Goal: Information Seeking & Learning: Find specific page/section

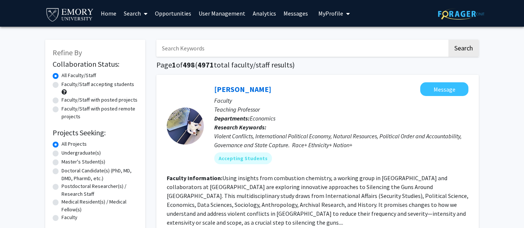
click at [177, 15] on link "Opportunities" at bounding box center [173, 13] width 44 height 26
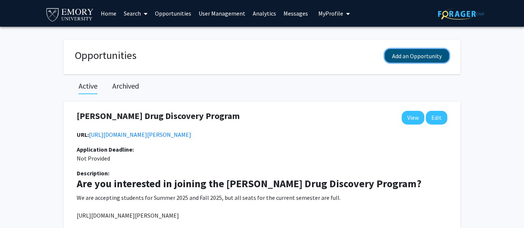
click at [407, 54] on button "Add an Opportunity" at bounding box center [417, 56] width 64 height 14
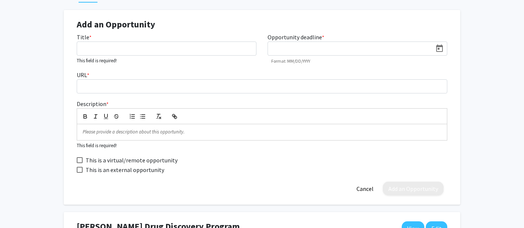
scroll to position [105, 0]
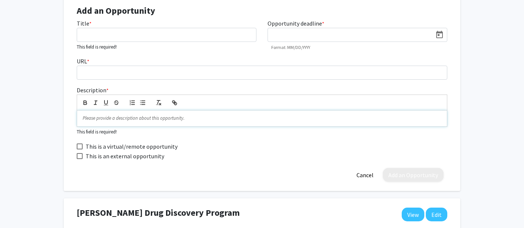
click at [105, 120] on p at bounding box center [262, 118] width 359 height 7
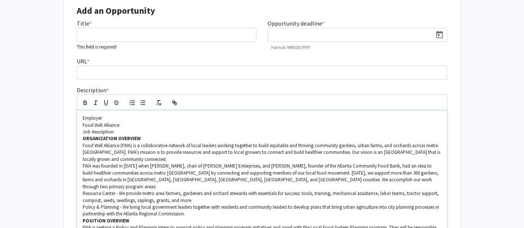
click at [83, 138] on strong "ORGANIZATION OVERVIEW" at bounding box center [112, 138] width 58 height 6
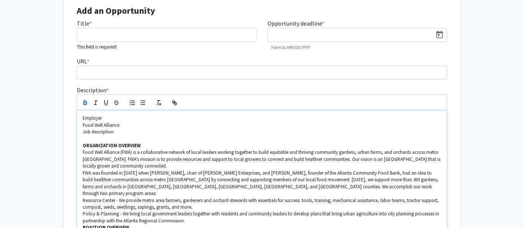
click at [133, 169] on p "Food Well Alliance (FWA) is a collaborative network of local leaders working to…" at bounding box center [262, 159] width 359 height 20
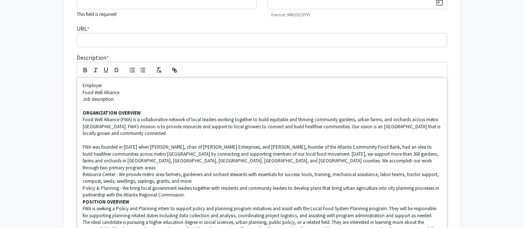
scroll to position [141, 0]
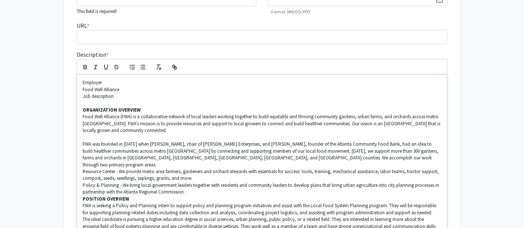
click at [83, 182] on p "Policy & Planning - We bring local government leaders together with residents a…" at bounding box center [262, 189] width 359 height 14
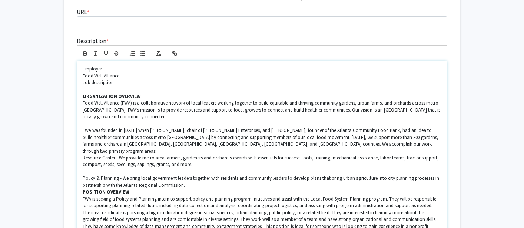
scroll to position [161, 0]
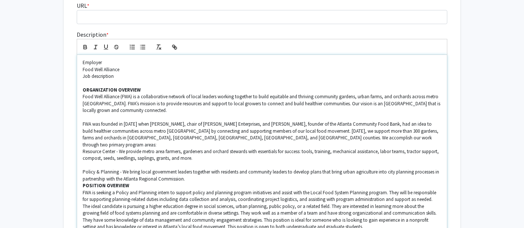
click at [83, 182] on strong "POSITION OVERVIEW" at bounding box center [106, 185] width 47 height 6
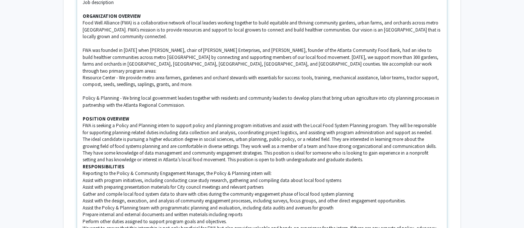
scroll to position [236, 0]
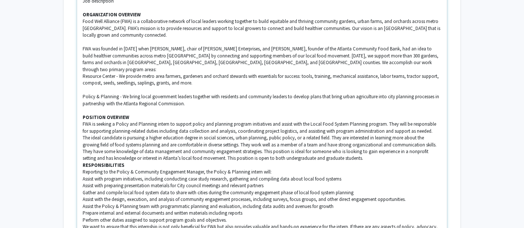
click at [83, 162] on strong "RESPONSIBILITIES" at bounding box center [104, 165] width 42 height 6
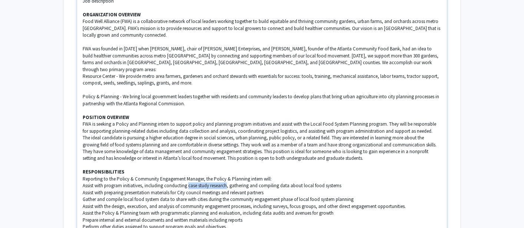
drag, startPoint x: 189, startPoint y: 180, endPoint x: 228, endPoint y: 181, distance: 38.9
click at [228, 182] on p "Assist with program initiatives, including conducting case study research, gath…" at bounding box center [262, 185] width 359 height 7
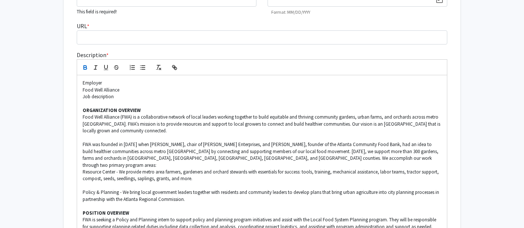
click at [84, 68] on icon "button" at bounding box center [85, 68] width 3 height 2
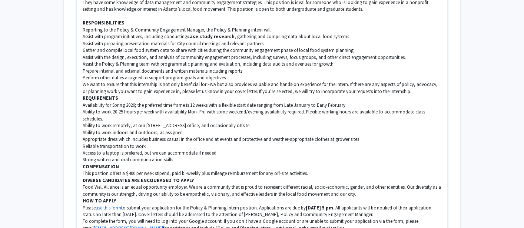
scroll to position [381, 0]
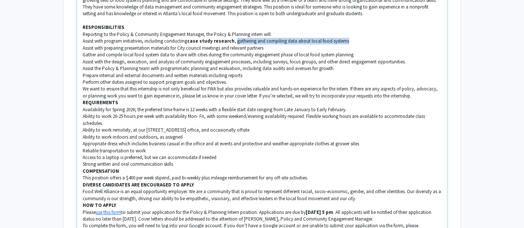
drag, startPoint x: 233, startPoint y: 35, endPoint x: 342, endPoint y: 34, distance: 108.6
click at [342, 38] on p "Assist with program initiatives, including conducting case study research , gat…" at bounding box center [262, 41] width 359 height 7
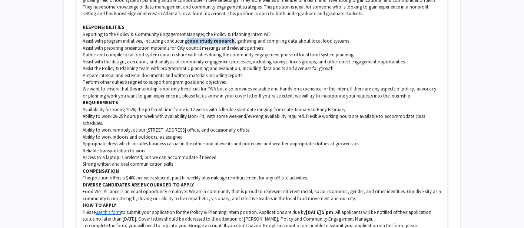
drag, startPoint x: 189, startPoint y: 34, endPoint x: 229, endPoint y: 34, distance: 39.7
click at [229, 38] on strong "case study research" at bounding box center [210, 41] width 47 height 6
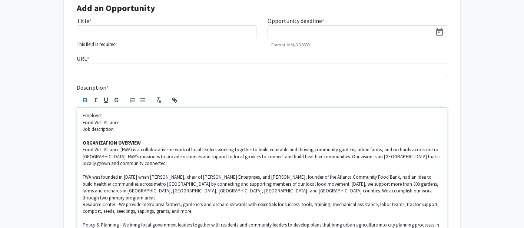
scroll to position [0, 0]
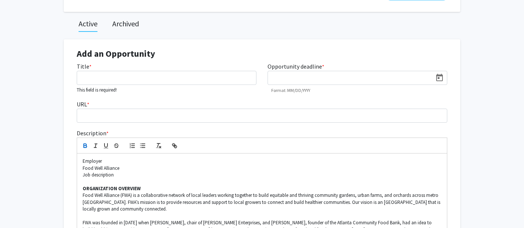
click at [86, 144] on icon "button" at bounding box center [85, 145] width 3 height 2
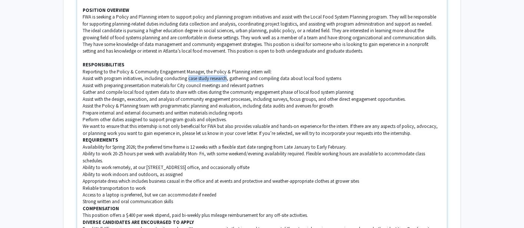
scroll to position [351, 0]
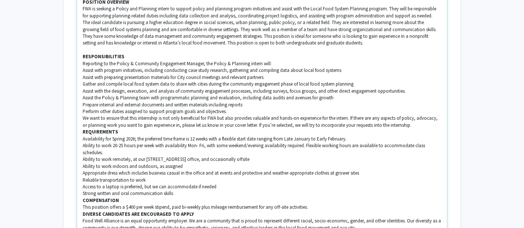
click at [153, 136] on p "Availability for Spring 2026; the preferred time frame is 12 weeks with a flexi…" at bounding box center [262, 139] width 359 height 7
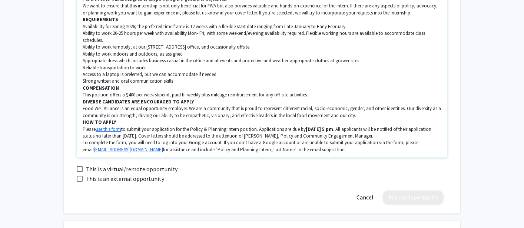
scroll to position [468, 0]
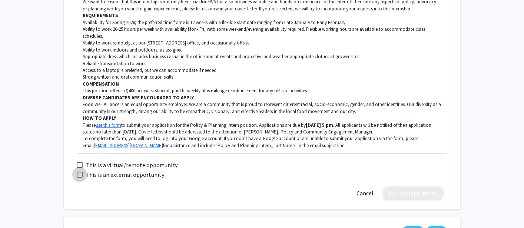
click at [82, 172] on span at bounding box center [80, 175] width 6 height 6
click at [80, 178] on input "This is an external opportunity" at bounding box center [79, 178] width 0 height 0
checkbox input "true"
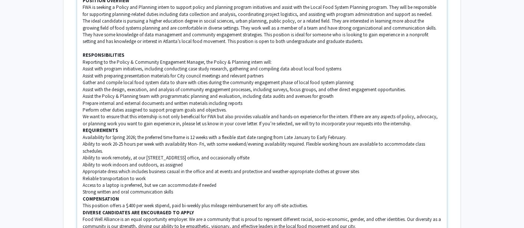
scroll to position [444, 0]
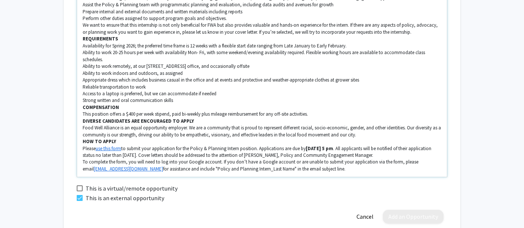
click at [351, 165] on p "To complete the form, you will need to log into your Google account. If you don…" at bounding box center [262, 166] width 359 height 14
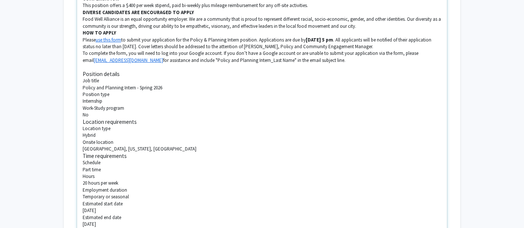
scroll to position [543, 0]
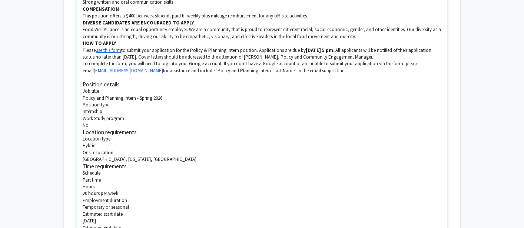
click at [83, 95] on p "Policy and Planning Intern - Spring 2026" at bounding box center [262, 98] width 359 height 7
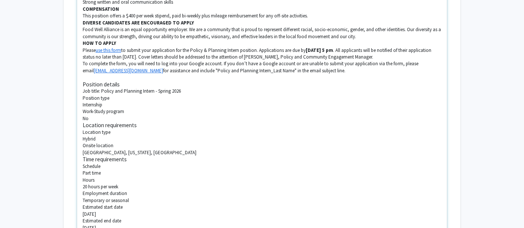
click at [84, 95] on p "Position type" at bounding box center [262, 98] width 359 height 7
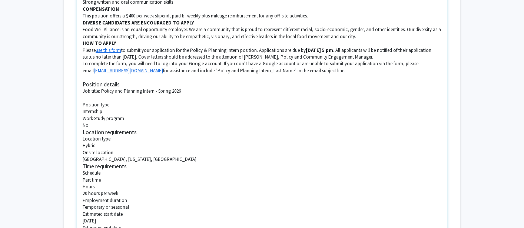
click at [83, 108] on p "Internship" at bounding box center [262, 111] width 359 height 7
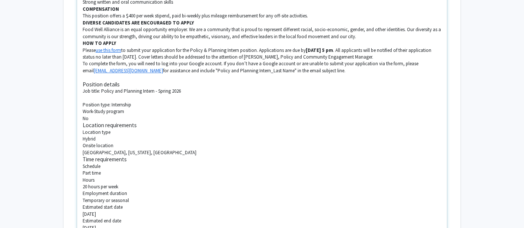
click at [83, 108] on p "Work-Study program" at bounding box center [262, 111] width 359 height 7
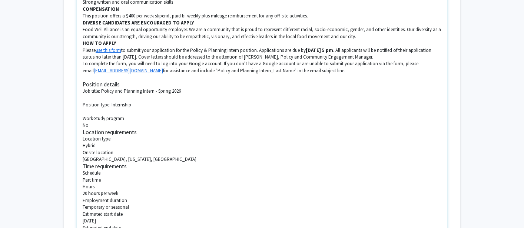
click at [83, 122] on p "No" at bounding box center [262, 125] width 359 height 7
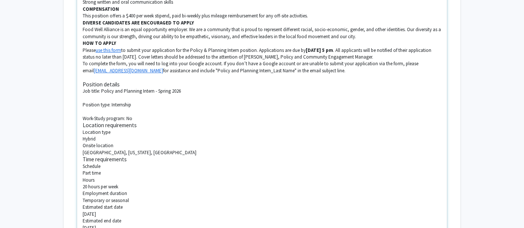
click at [83, 122] on h3 "Location requirements" at bounding box center [262, 125] width 359 height 7
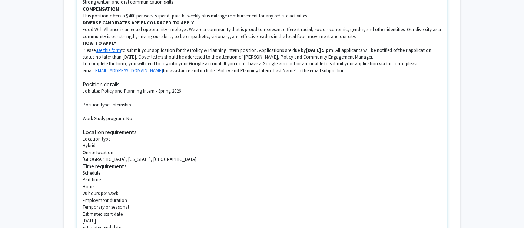
click at [83, 142] on p "Hybrid" at bounding box center [262, 145] width 359 height 7
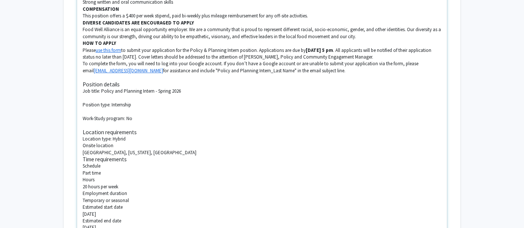
click at [83, 149] on p "[GEOGRAPHIC_DATA], [US_STATE], [GEOGRAPHIC_DATA]" at bounding box center [262, 152] width 359 height 7
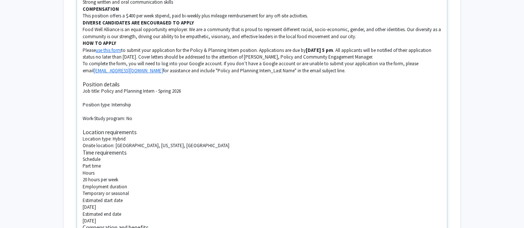
click at [83, 142] on p "Onsite location: [GEOGRAPHIC_DATA], [US_STATE], [GEOGRAPHIC_DATA]" at bounding box center [262, 145] width 359 height 7
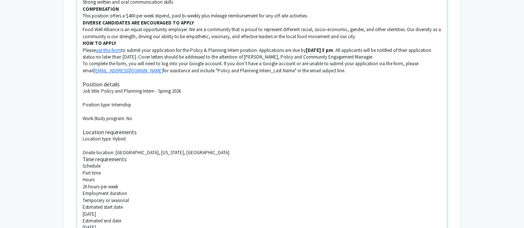
click at [88, 142] on p at bounding box center [262, 145] width 359 height 7
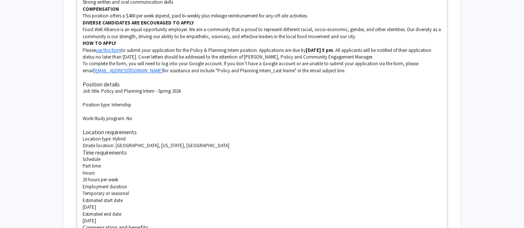
click at [83, 149] on h3 "Time requirements" at bounding box center [262, 152] width 359 height 7
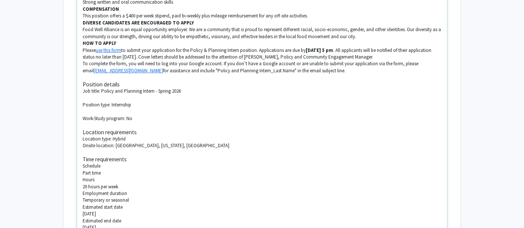
click at [91, 108] on p at bounding box center [262, 111] width 359 height 7
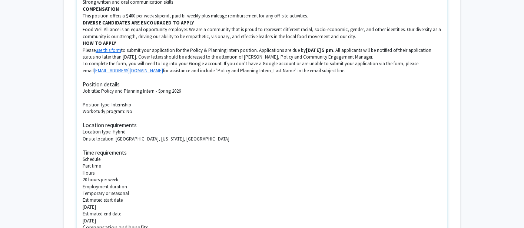
click at [89, 95] on p at bounding box center [262, 98] width 359 height 7
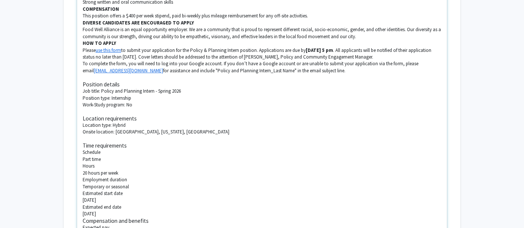
click at [84, 156] on p "Part time" at bounding box center [262, 159] width 359 height 7
click at [83, 163] on p "20 hours per week" at bounding box center [262, 166] width 359 height 7
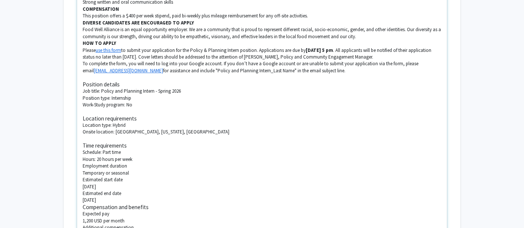
click at [83, 170] on p "Temporary or seasonal" at bounding box center [262, 173] width 359 height 7
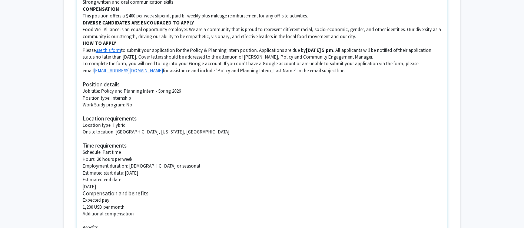
click at [83, 183] on p "[DATE]" at bounding box center [262, 186] width 359 height 7
click at [83, 183] on h3 "Compensation and benefits" at bounding box center [262, 186] width 359 height 7
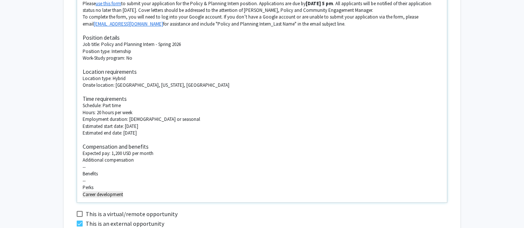
scroll to position [592, 0]
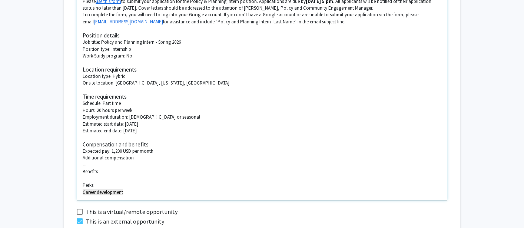
click at [139, 189] on p "Career development" at bounding box center [262, 192] width 359 height 7
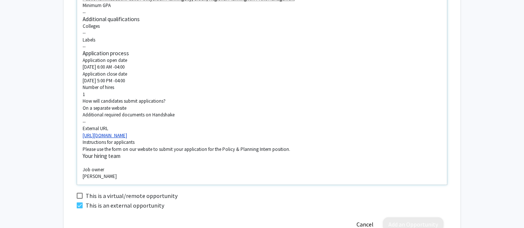
scroll to position [896, 0]
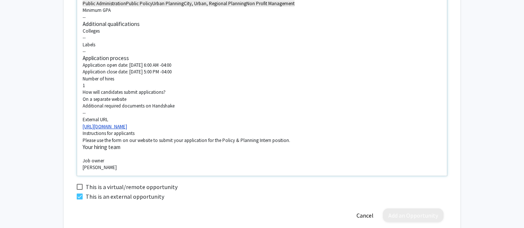
click at [83, 82] on p "1" at bounding box center [262, 85] width 359 height 7
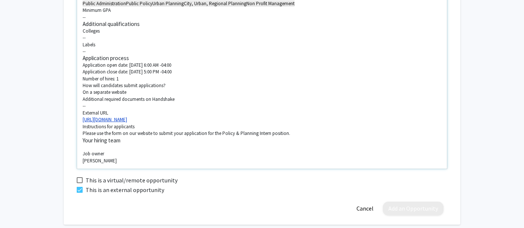
click at [83, 89] on p "On a separate website" at bounding box center [262, 92] width 359 height 7
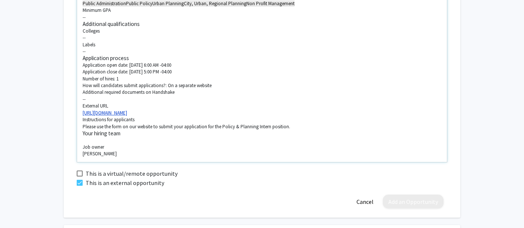
click at [83, 130] on h3 "Your hiring team" at bounding box center [262, 133] width 359 height 7
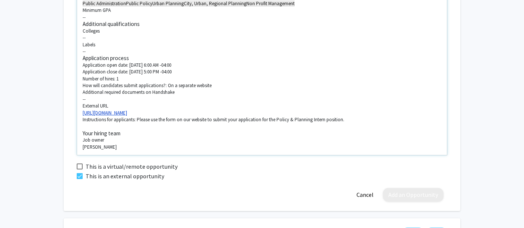
click at [114, 103] on p "External URL" at bounding box center [262, 106] width 359 height 7
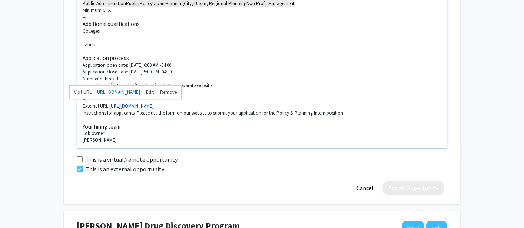
click at [157, 123] on h3 "Your hiring team" at bounding box center [262, 126] width 359 height 7
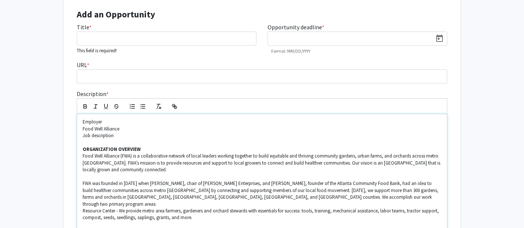
scroll to position [0, 0]
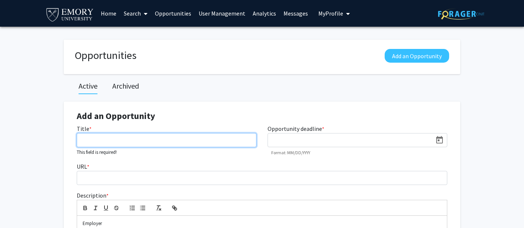
click at [125, 137] on input "Title *" at bounding box center [167, 140] width 180 height 14
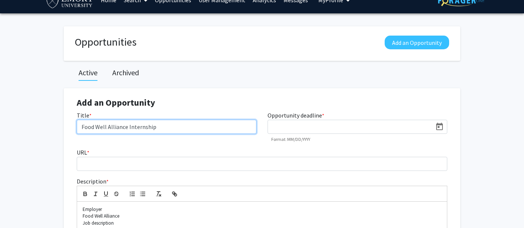
scroll to position [5, 0]
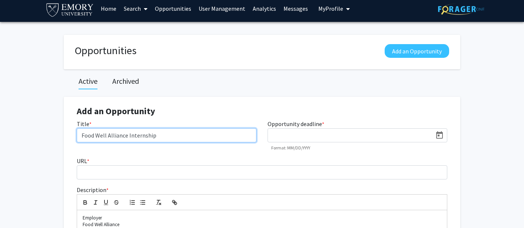
type input "Food Well Alliance Internship"
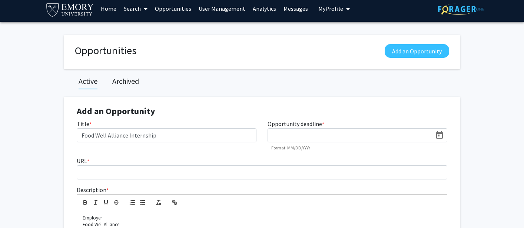
click at [276, 135] on input at bounding box center [352, 135] width 160 height 7
type input "[DATE]"
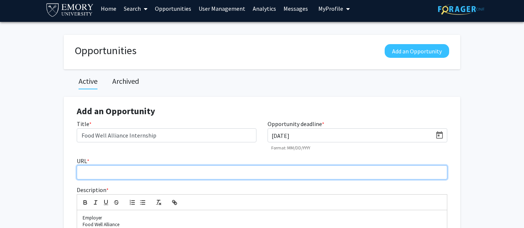
click at [159, 175] on input "URL *" at bounding box center [262, 172] width 371 height 14
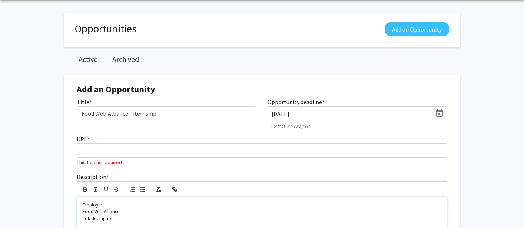
scroll to position [27, 0]
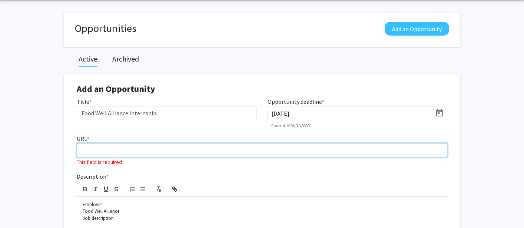
click at [110, 150] on input "URL *" at bounding box center [262, 150] width 371 height 14
paste input "[URL][DOMAIN_NAME]"
type input "[URL][DOMAIN_NAME]"
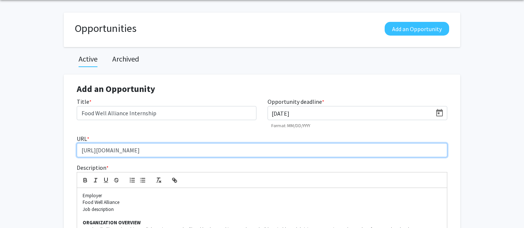
drag, startPoint x: 81, startPoint y: 150, endPoint x: 422, endPoint y: 141, distance: 341.1
click at [422, 141] on div "URL * [URL][DOMAIN_NAME]" at bounding box center [262, 145] width 382 height 23
drag, startPoint x: 366, startPoint y: 150, endPoint x: 59, endPoint y: 142, distance: 307.4
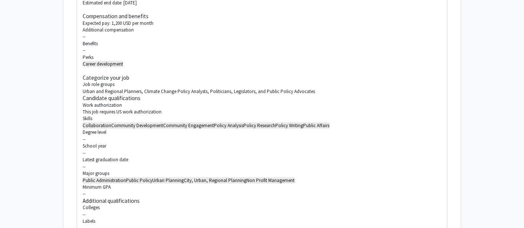
scroll to position [789, 0]
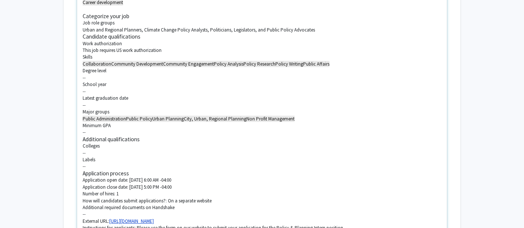
drag, startPoint x: 229, startPoint y: 215, endPoint x: 111, endPoint y: 214, distance: 118.2
click at [111, 218] on p "External URL: [URL][DOMAIN_NAME]" at bounding box center [262, 221] width 359 height 7
copy link "[URL][DOMAIN_NAME]"
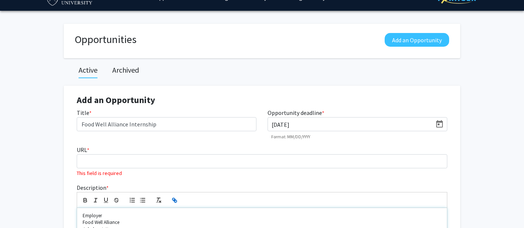
scroll to position [0, 0]
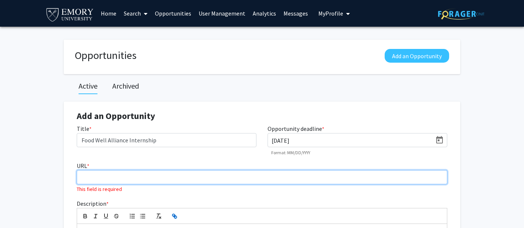
click at [106, 174] on input "URL *" at bounding box center [262, 177] width 371 height 14
paste input "[URL][DOMAIN_NAME]"
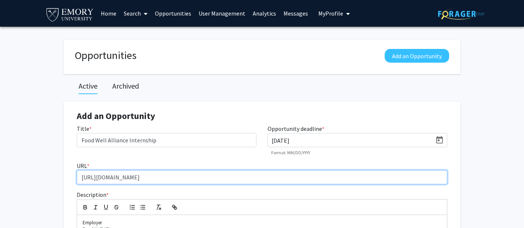
type input "[URL][DOMAIN_NAME]"
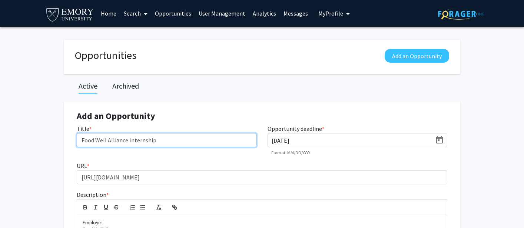
click at [127, 140] on input "Food Well Alliance Internship" at bounding box center [167, 140] width 180 height 14
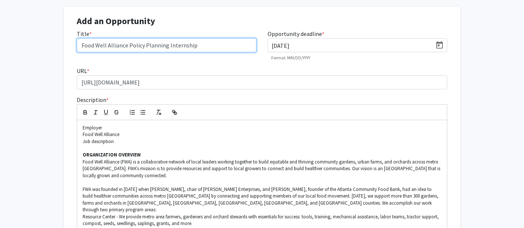
scroll to position [98, 0]
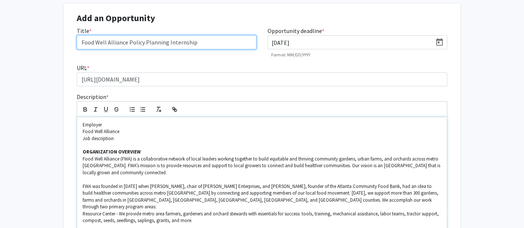
type input "Food Well Alliance Policy Planning Internship"
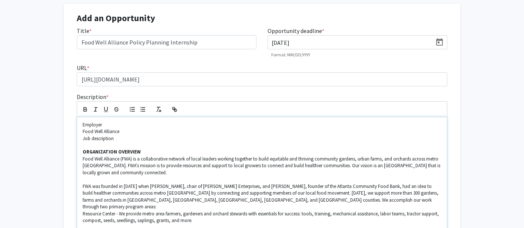
click at [83, 137] on p "Job description" at bounding box center [262, 138] width 359 height 7
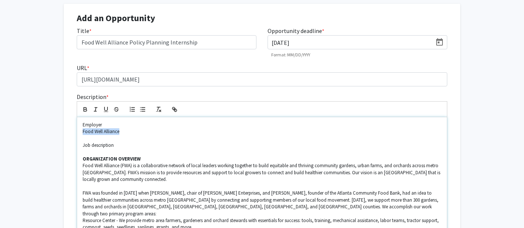
drag, startPoint x: 82, startPoint y: 131, endPoint x: 122, endPoint y: 131, distance: 40.0
click at [85, 108] on icon "button" at bounding box center [85, 109] width 7 height 7
click at [158, 137] on p at bounding box center [262, 138] width 359 height 7
drag, startPoint x: 101, startPoint y: 125, endPoint x: 82, endPoint y: 124, distance: 18.9
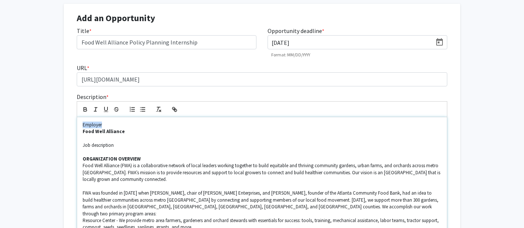
click at [143, 140] on p at bounding box center [262, 138] width 359 height 7
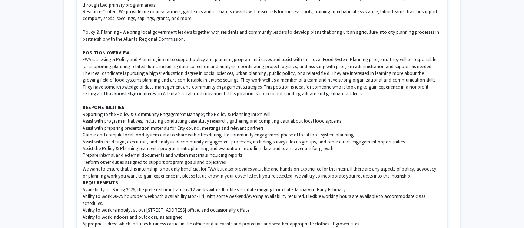
scroll to position [314, 0]
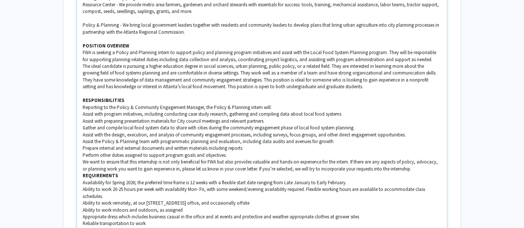
click at [84, 172] on strong "REQUIREMENTS" at bounding box center [101, 175] width 36 height 6
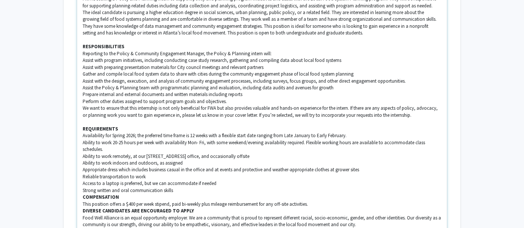
scroll to position [371, 0]
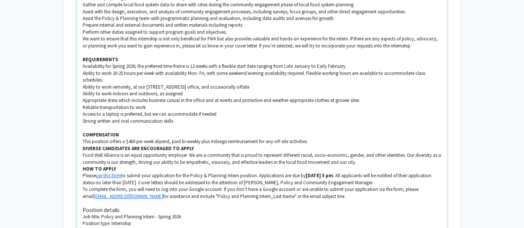
scroll to position [441, 0]
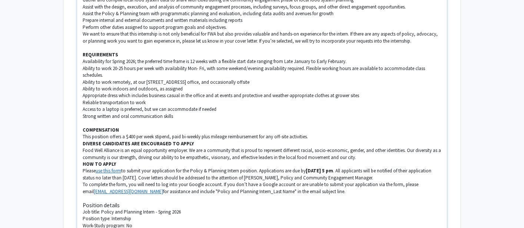
click at [83, 140] on strong "DIVERSE CANDIDATES ARE ENCOURAGED TO APPLY" at bounding box center [138, 143] width 111 height 6
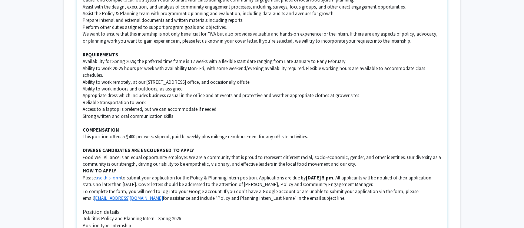
click at [84, 168] on strong "HOW TO APPLY" at bounding box center [99, 171] width 33 height 6
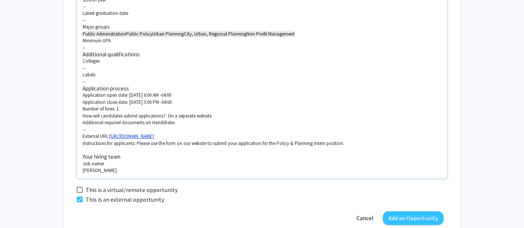
scroll to position [903, 0]
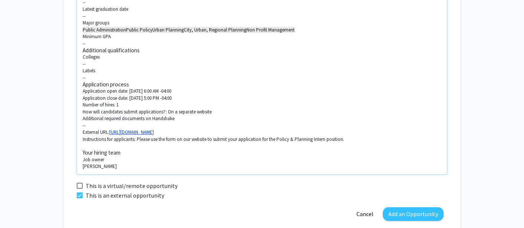
drag, startPoint x: 84, startPoint y: 44, endPoint x: 102, endPoint y: 64, distance: 27.0
drag, startPoint x: 102, startPoint y: 64, endPoint x: 83, endPoint y: 44, distance: 28.0
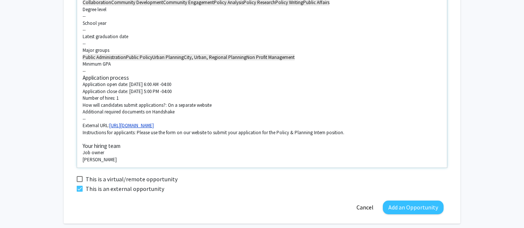
scroll to position [865, 0]
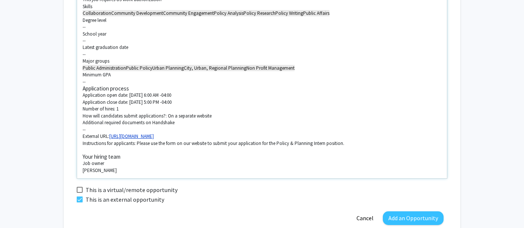
click at [153, 72] on p "Minimum GPA" at bounding box center [262, 75] width 359 height 7
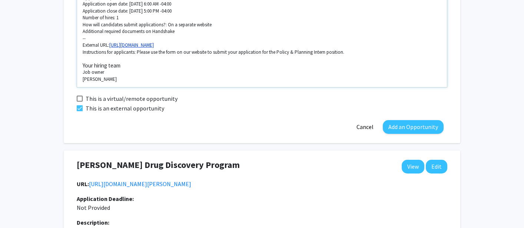
scroll to position [955, 0]
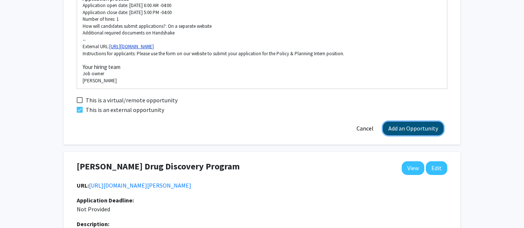
click at [413, 122] on button "Add an Opportunity" at bounding box center [413, 129] width 61 height 14
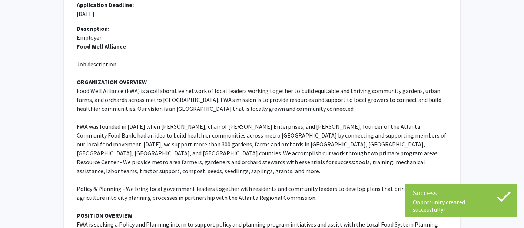
scroll to position [0, 0]
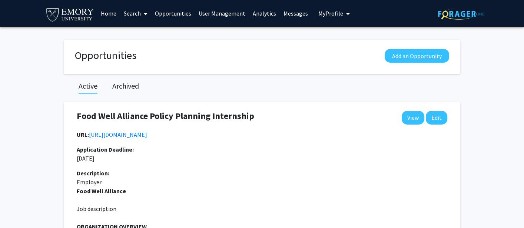
click at [259, 14] on link "Analytics" at bounding box center [264, 13] width 31 height 26
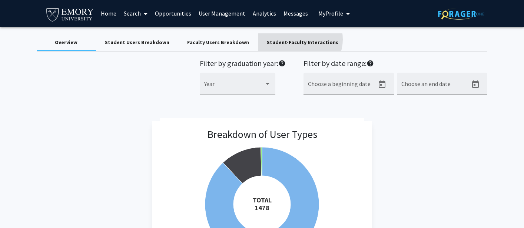
click at [288, 39] on div "Student-Faculty Interactions" at bounding box center [303, 43] width 72 height 8
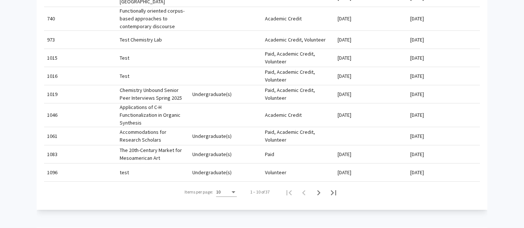
scroll to position [342, 0]
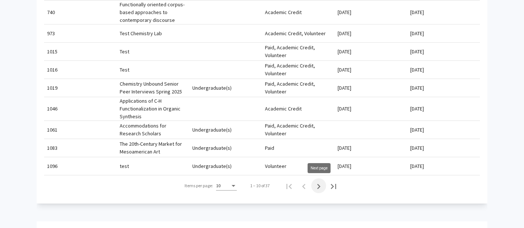
click at [318, 186] on icon "Next page" at bounding box center [319, 186] width 10 height 10
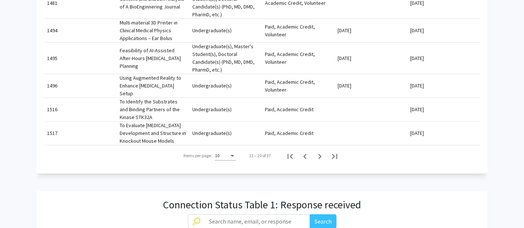
scroll to position [451, 0]
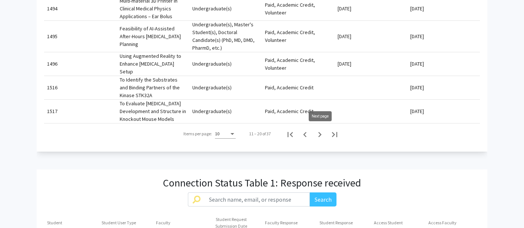
click at [321, 132] on icon "Next page" at bounding box center [320, 134] width 10 height 10
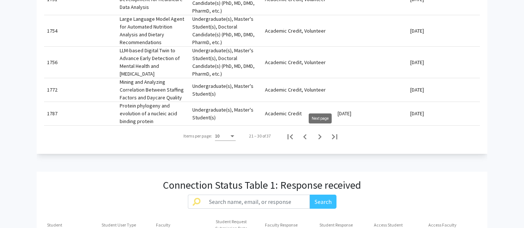
click at [321, 135] on icon "Next page" at bounding box center [320, 137] width 10 height 10
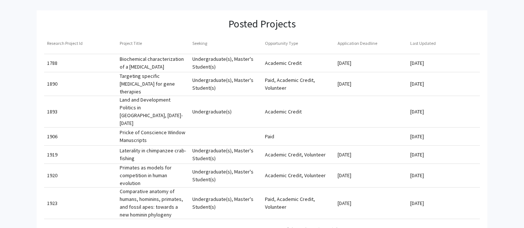
scroll to position [268, 0]
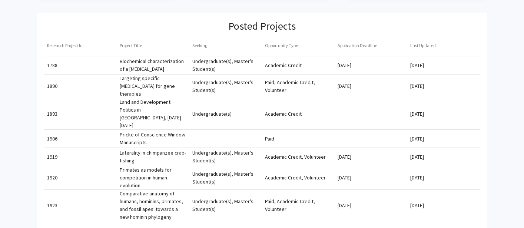
drag, startPoint x: 47, startPoint y: 63, endPoint x: 444, endPoint y: 192, distance: 417.2
click at [444, 192] on mat-table "Research Project Id Project Title Seeking Opportunity Type Application Deadline…" at bounding box center [262, 128] width 436 height 186
copy mat-table "1788 Biochemical characterization of a [MEDICAL_DATA] Undergraduate(s), Master'…"
click at [480, 130] on mat-cell "[DATE]" at bounding box center [443, 139] width 73 height 18
drag, startPoint x: 48, startPoint y: 118, endPoint x: 457, endPoint y: 189, distance: 414.9
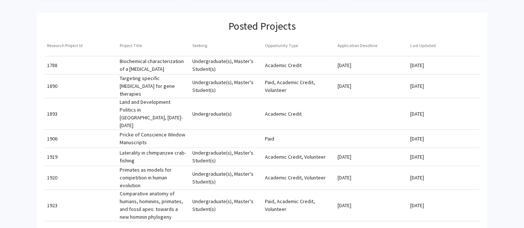
click at [457, 189] on mat-table "Research Project Id Project Title Seeking Opportunity Type Application Deadline…" at bounding box center [262, 128] width 436 height 186
copy mat-table "1906 Pricke of Conscience Window Manuscripts Paid [DATE] 1919 Laterality in chi…"
click at [100, 130] on mat-cell "1906" at bounding box center [80, 139] width 73 height 18
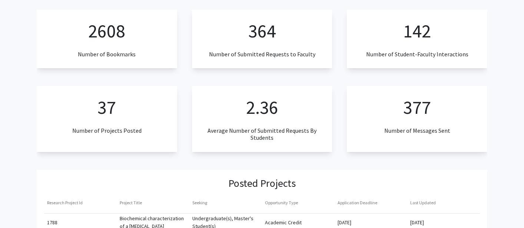
scroll to position [0, 0]
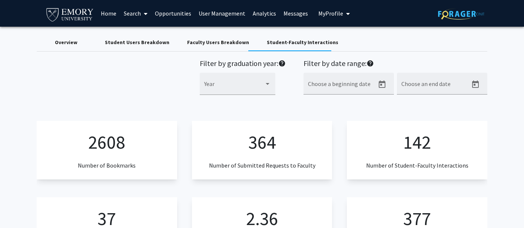
click at [173, 14] on link "Opportunities" at bounding box center [173, 13] width 44 height 26
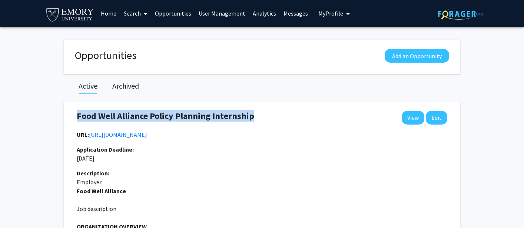
drag, startPoint x: 77, startPoint y: 114, endPoint x: 252, endPoint y: 113, distance: 174.2
click at [252, 113] on h4 "Food Well Alliance Policy Planning Internship" at bounding box center [166, 116] width 178 height 11
copy h4 "Food Well Alliance Policy Planning Internship"
click at [328, 11] on span "My Profile" at bounding box center [330, 13] width 25 height 7
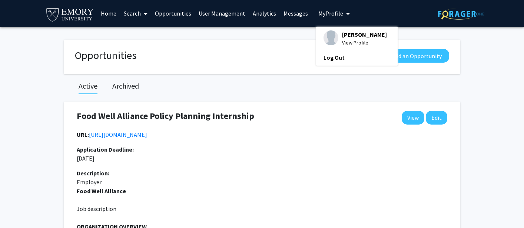
click at [196, 50] on div "Opportunities Add an Opportunity" at bounding box center [261, 57] width 389 height 16
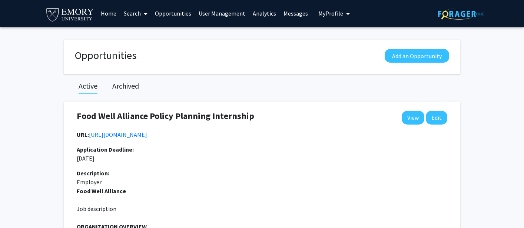
click at [107, 12] on link "Home" at bounding box center [108, 13] width 23 height 26
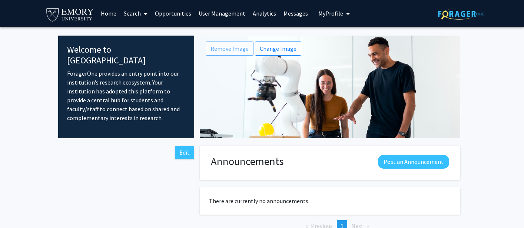
click at [259, 14] on link "Analytics" at bounding box center [264, 13] width 31 height 26
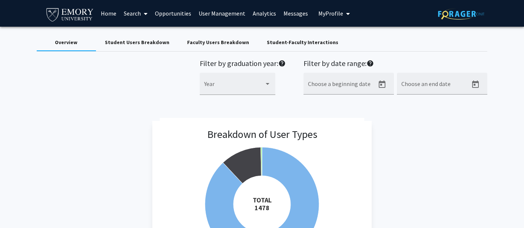
click at [299, 43] on div "Student-Faculty Interactions" at bounding box center [303, 43] width 72 height 8
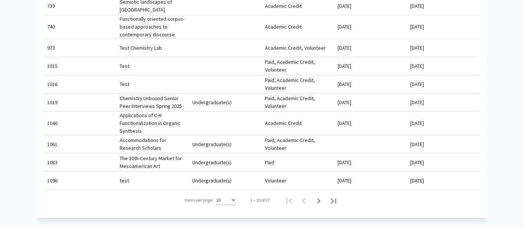
scroll to position [332, 0]
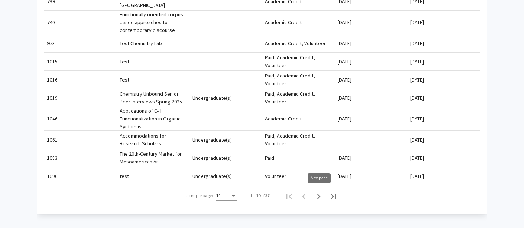
click at [319, 197] on icon "Next page" at bounding box center [318, 196] width 3 height 5
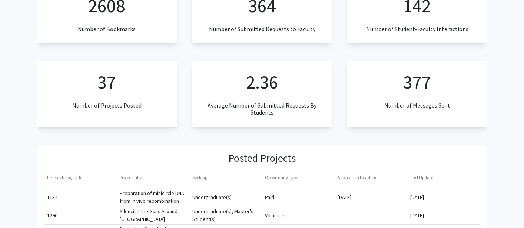
scroll to position [0, 0]
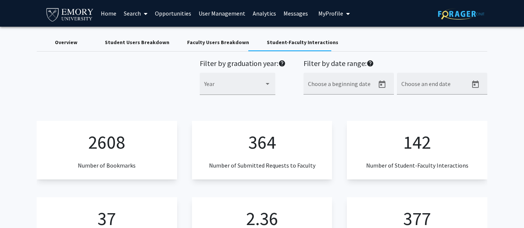
click at [132, 13] on link "Search" at bounding box center [135, 13] width 31 height 26
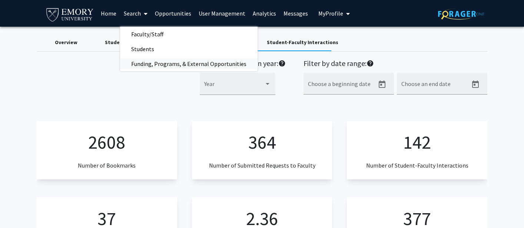
click at [149, 64] on span "Funding, Programs, & External Opportunities" at bounding box center [189, 63] width 138 height 15
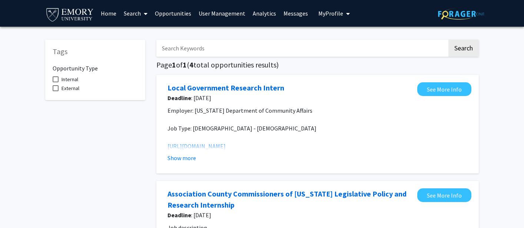
click at [132, 13] on link "Search" at bounding box center [135, 13] width 31 height 26
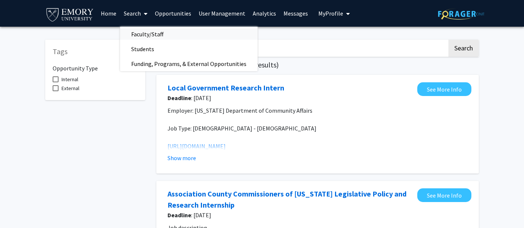
click at [143, 29] on span "Faculty/Staff" at bounding box center [147, 34] width 54 height 15
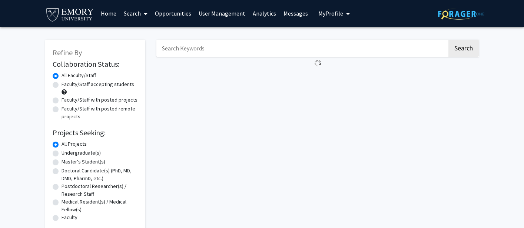
click at [186, 50] on input "Search Keywords" at bounding box center [301, 48] width 291 height 17
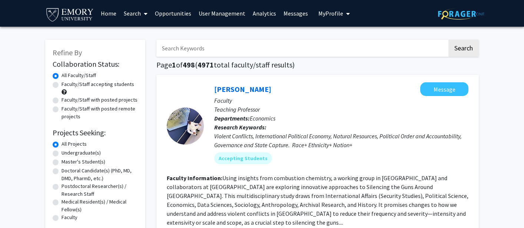
paste input "Pricke of Conscience Window Manuscripts"
type input "Pricke of Conscience Window Manuscripts"
click at [448, 40] on button "Search" at bounding box center [463, 48] width 30 height 17
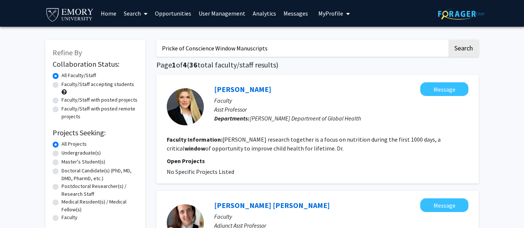
click at [62, 85] on label "Faculty/Staff accepting students" at bounding box center [98, 84] width 73 height 8
click at [62, 85] on input "Faculty/Staff accepting students" at bounding box center [64, 82] width 5 height 5
radio input "true"
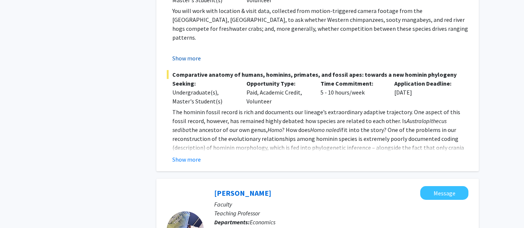
scroll to position [653, 0]
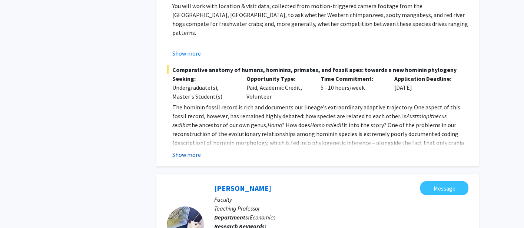
click at [191, 150] on button "Show more" at bounding box center [186, 154] width 29 height 9
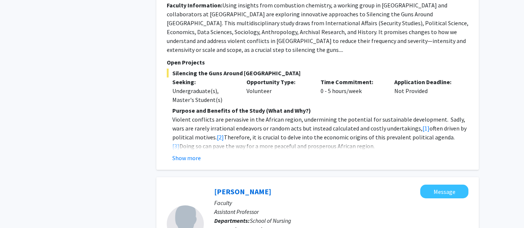
scroll to position [1086, 0]
click at [193, 153] on button "Show more" at bounding box center [186, 157] width 29 height 9
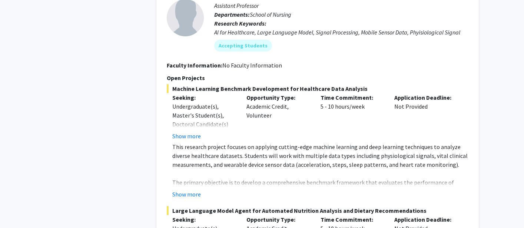
scroll to position [1567, 0]
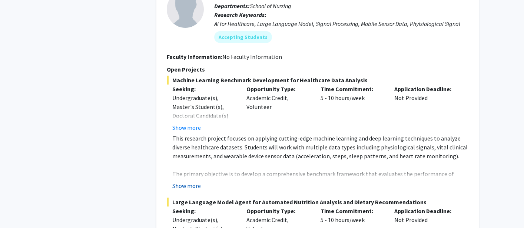
click at [192, 181] on button "Show more" at bounding box center [186, 185] width 29 height 9
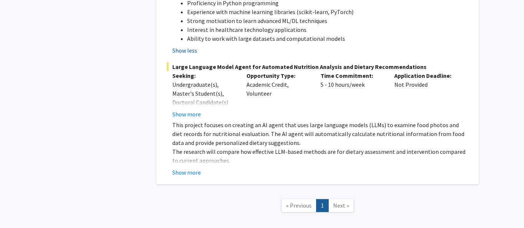
scroll to position [1856, 0]
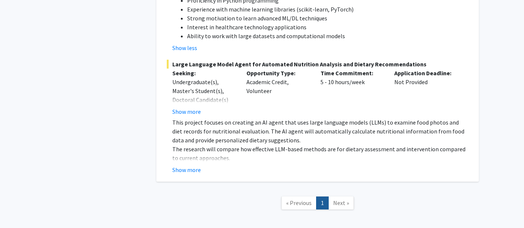
click at [188, 128] on fg-read-more "This project focuses on creating an AI agent that uses large language models (L…" at bounding box center [318, 146] width 302 height 56
click at [189, 165] on button "Show more" at bounding box center [186, 169] width 29 height 9
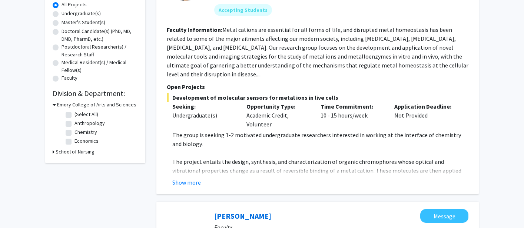
scroll to position [140, 0]
click at [186, 178] on button "Show more" at bounding box center [186, 182] width 29 height 9
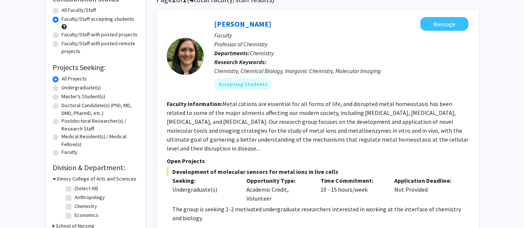
scroll to position [66, 0]
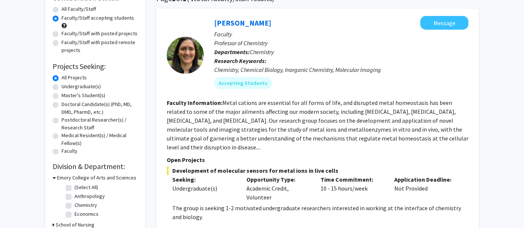
drag, startPoint x: 173, startPoint y: 159, endPoint x: 344, endPoint y: 160, distance: 171.2
click at [344, 166] on span "Development of molecular sensors for metal ions in live cells" at bounding box center [318, 170] width 302 height 9
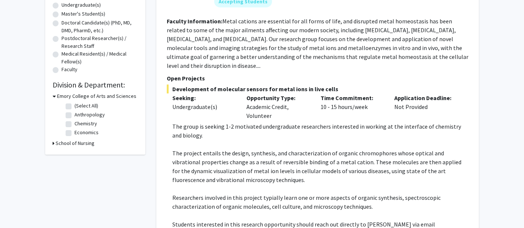
scroll to position [149, 0]
click at [258, 148] on p "The project entails the design, synthesis, and characterization of organic chro…" at bounding box center [320, 166] width 296 height 36
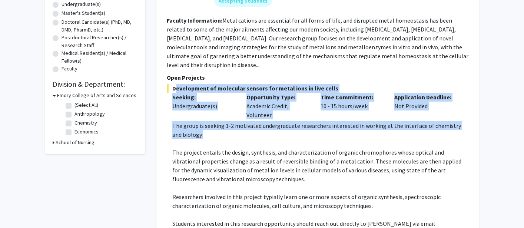
drag, startPoint x: 173, startPoint y: 79, endPoint x: 195, endPoint y: 128, distance: 53.8
click at [195, 128] on div "Development of molecular sensors for metal ions in live cells Seeking: Undergra…" at bounding box center [318, 180] width 302 height 192
copy div "Development of molecular sensors for metal ions in live cells Seeking: Undergra…"
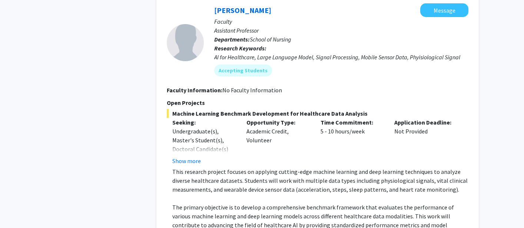
scroll to position [1633, 0]
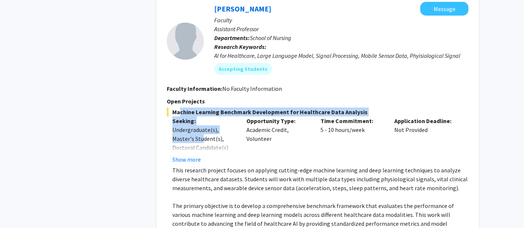
drag, startPoint x: 175, startPoint y: 76, endPoint x: 202, endPoint y: 104, distance: 39.1
click at [192, 155] on button "Show more" at bounding box center [186, 159] width 29 height 9
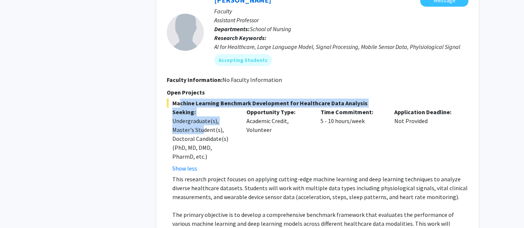
scroll to position [1604, 0]
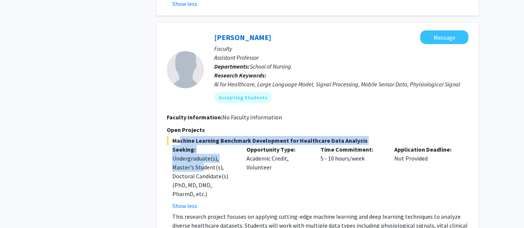
click at [268, 113] on section "Faculty Information: No Faculty Information" at bounding box center [318, 117] width 302 height 9
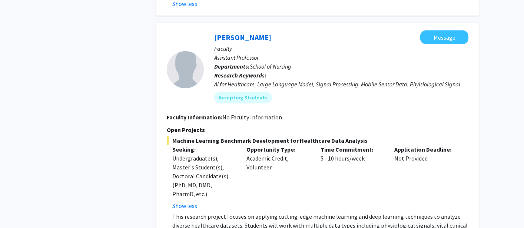
drag, startPoint x: 175, startPoint y: 104, endPoint x: 393, endPoint y: 100, distance: 218.7
click at [393, 136] on span "Machine Learning Benchmark Development for Healthcare Data Analysis" at bounding box center [318, 140] width 302 height 9
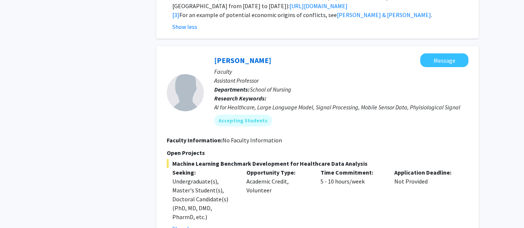
scroll to position [1577, 0]
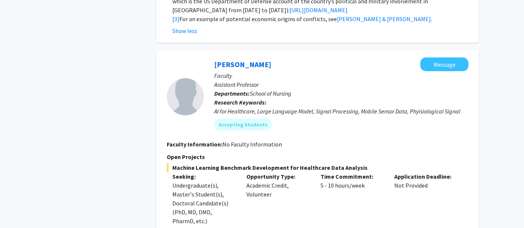
copy span "Machine Learning Benchmark Development for Healthcare Data Analysis"
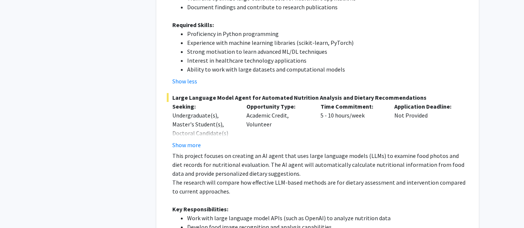
scroll to position [2051, 0]
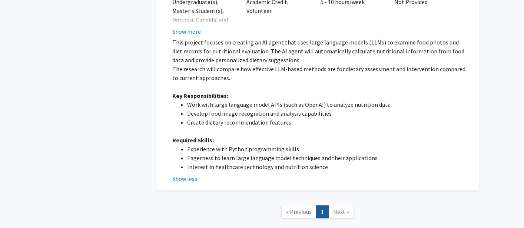
click at [336, 208] on span "Next »" at bounding box center [341, 211] width 16 height 7
click at [337, 208] on span "Next »" at bounding box center [341, 211] width 16 height 7
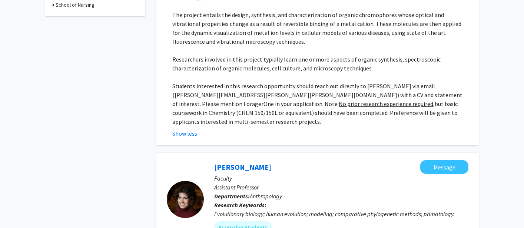
scroll to position [0, 0]
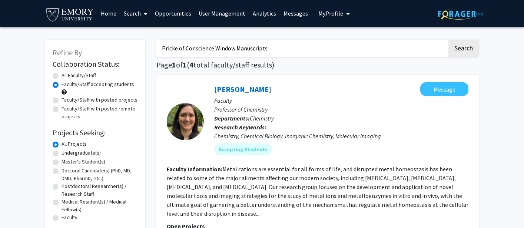
drag, startPoint x: 185, startPoint y: 49, endPoint x: 158, endPoint y: 47, distance: 27.8
click at [158, 47] on input "Pricke of Conscience Window Manuscripts" at bounding box center [301, 48] width 291 height 17
click at [270, 41] on input "Conscience Window Manuscripts" at bounding box center [301, 48] width 291 height 17
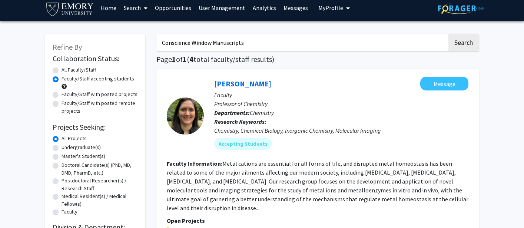
scroll to position [4, 0]
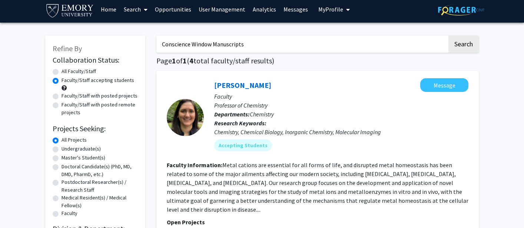
type input "Conscience Window Manuscripts"
click at [62, 71] on label "All Faculty/Staff" at bounding box center [79, 71] width 34 height 8
click at [62, 71] on input "All Faculty/Staff" at bounding box center [64, 69] width 5 height 5
radio input "true"
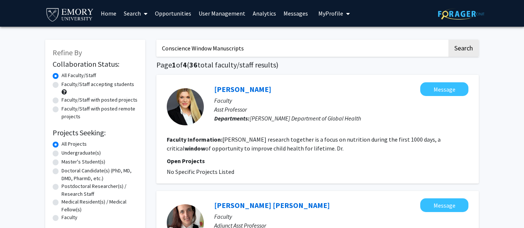
click at [256, 52] on input "Conscience Window Manuscripts" at bounding box center [301, 48] width 291 height 17
click at [448, 40] on button "Search" at bounding box center [463, 48] width 30 height 17
click at [161, 45] on input "Conscience Window Manuscripts" at bounding box center [301, 48] width 291 height 17
click at [251, 50] on input ""Conscience Window Manuscripts" at bounding box center [301, 48] width 291 height 17
type input ""Conscience Window Manuscripts""
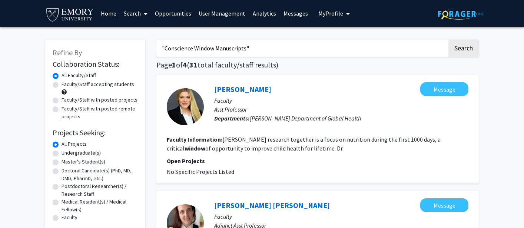
click at [448, 40] on button "Search" at bounding box center [463, 48] width 30 height 17
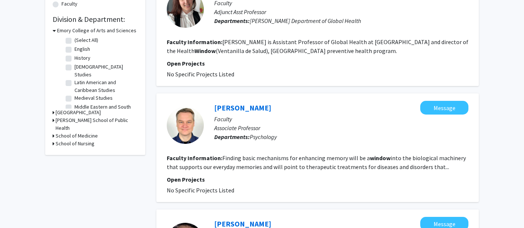
scroll to position [221, 0]
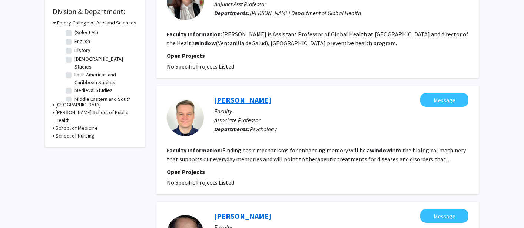
click at [229, 103] on link "[PERSON_NAME]" at bounding box center [242, 99] width 57 height 9
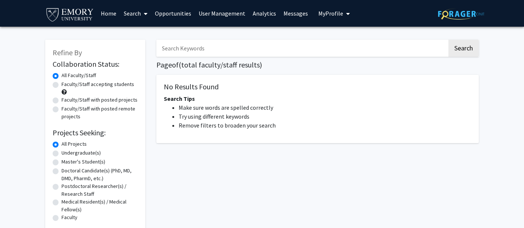
click at [257, 11] on link "Analytics" at bounding box center [264, 13] width 31 height 26
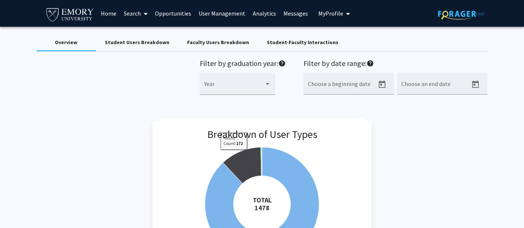
click at [209, 43] on div "Faculty Users Breakdown" at bounding box center [218, 43] width 62 height 8
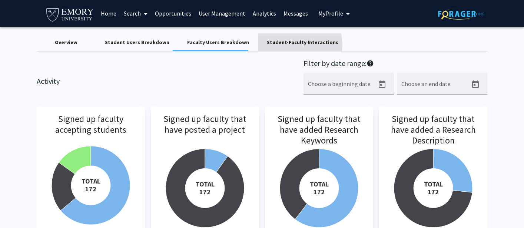
click at [284, 45] on div "Student-Faculty Interactions" at bounding box center [303, 43] width 72 height 8
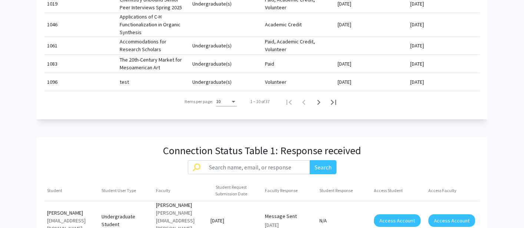
scroll to position [431, 0]
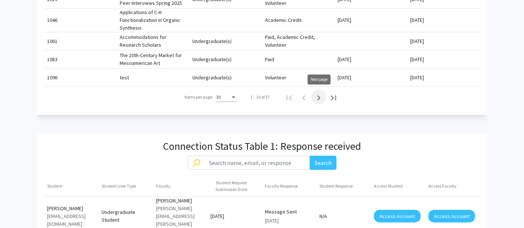
click at [321, 95] on icon "Next page" at bounding box center [319, 98] width 10 height 10
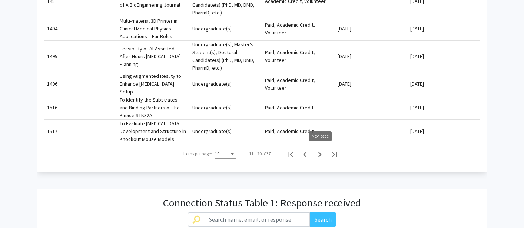
click at [318, 156] on icon "Next page" at bounding box center [320, 154] width 10 height 10
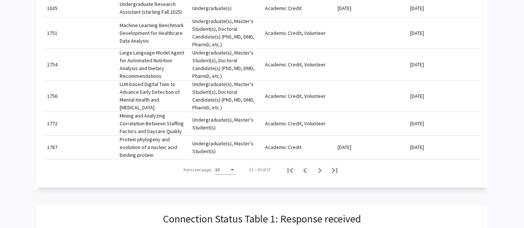
scroll to position [438, 0]
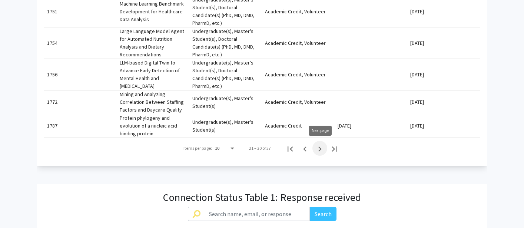
click at [319, 148] on icon "Next page" at bounding box center [320, 149] width 10 height 10
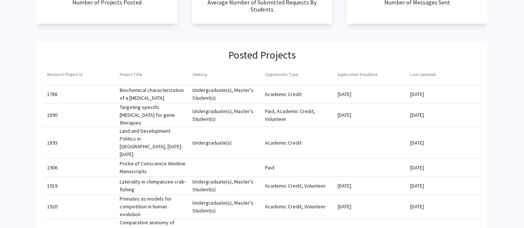
scroll to position [237, 0]
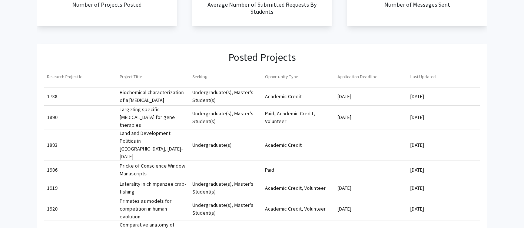
drag, startPoint x: 118, startPoint y: 145, endPoint x: 440, endPoint y: 158, distance: 321.6
click at [440, 161] on mat-row "1906 Pricke of Conscience Window Manuscripts Paid [DATE]" at bounding box center [262, 170] width 436 height 18
click at [121, 161] on mat-cell "Pricke of Conscience Window Manuscripts" at bounding box center [153, 170] width 73 height 18
click at [50, 161] on mat-cell "1906" at bounding box center [80, 170] width 73 height 18
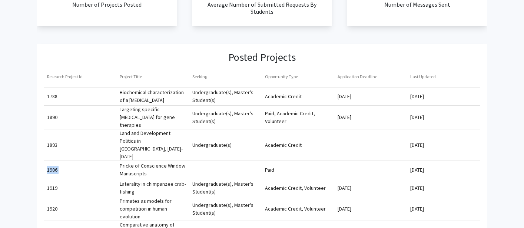
click at [50, 161] on mat-cell "1906" at bounding box center [80, 170] width 73 height 18
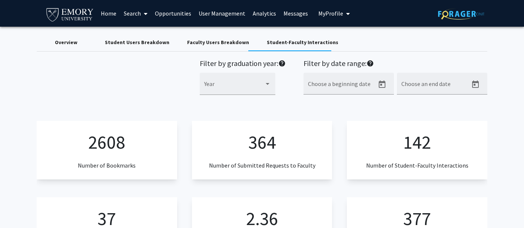
click at [136, 13] on link "Search" at bounding box center [135, 13] width 31 height 26
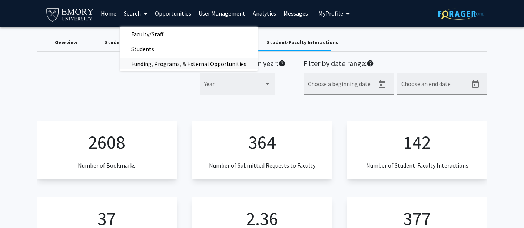
click at [148, 62] on span "Funding, Programs, & External Opportunities" at bounding box center [189, 63] width 138 height 15
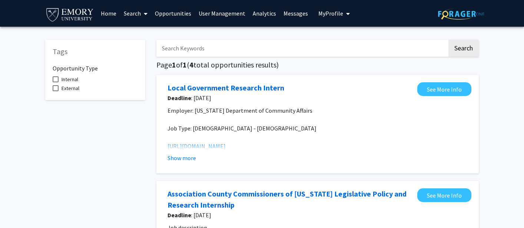
click at [57, 87] on span at bounding box center [56, 88] width 6 height 6
click at [56, 91] on input "External" at bounding box center [55, 91] width 0 height 0
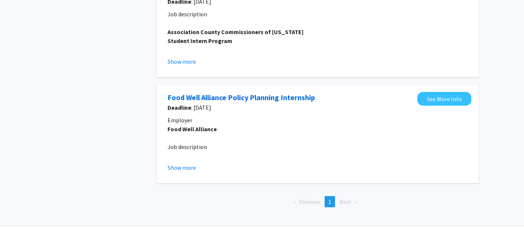
scroll to position [238, 0]
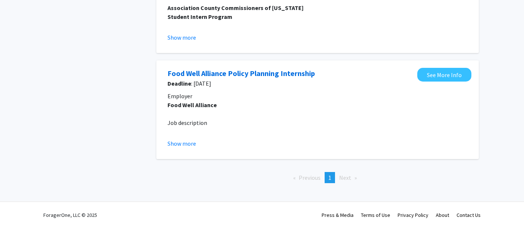
click at [347, 178] on span "Next page" at bounding box center [345, 177] width 12 height 7
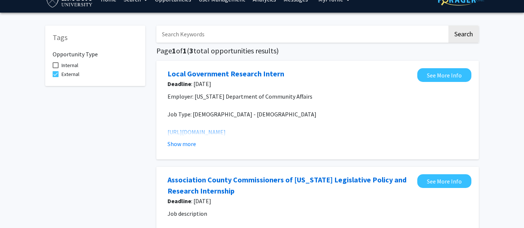
scroll to position [0, 0]
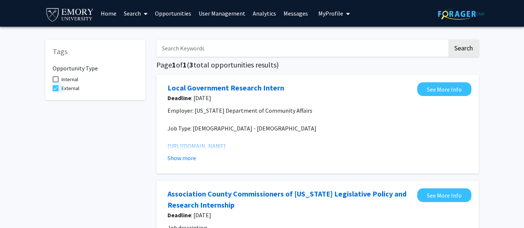
click at [59, 87] on label "External" at bounding box center [66, 88] width 27 height 9
click at [56, 91] on input "External" at bounding box center [55, 91] width 0 height 0
checkbox input "false"
click at [126, 16] on link "Search" at bounding box center [135, 13] width 31 height 26
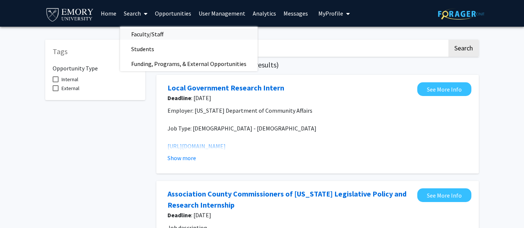
click at [170, 31] on span "Faculty/Staff" at bounding box center [147, 34] width 54 height 15
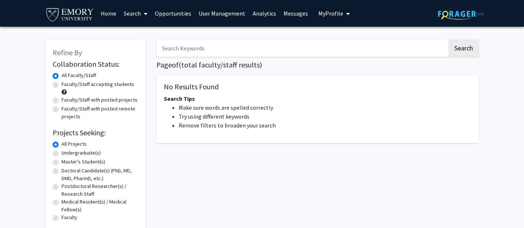
click at [182, 46] on input "Search Keywords" at bounding box center [301, 48] width 291 height 17
paste input "Pricke of Conscience Window Manuscripts"
click at [448, 40] on button "Search" at bounding box center [463, 48] width 30 height 17
click at [464, 45] on button "Search" at bounding box center [463, 48] width 30 height 17
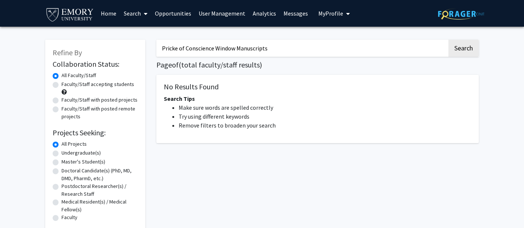
click at [161, 47] on input "Pricke of Conscience Window Manuscripts" at bounding box center [301, 48] width 291 height 17
drag, startPoint x: 277, startPoint y: 48, endPoint x: 127, endPoint y: 48, distance: 149.7
click at [127, 48] on div "Refine By Collaboration Status: Collaboration Status All Faculty/Staff Collabor…" at bounding box center [262, 139] width 445 height 215
type input "[PERSON_NAME]"
click at [448, 40] on button "Search" at bounding box center [463, 48] width 30 height 17
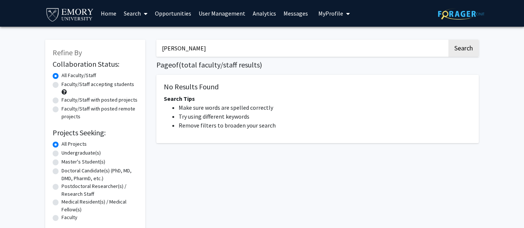
drag, startPoint x: 181, startPoint y: 49, endPoint x: 143, endPoint y: 49, distance: 37.4
click at [143, 49] on div "Refine By Collaboration Status: Collaboration Status All Faculty/Staff Collabor…" at bounding box center [262, 139] width 445 height 215
click at [448, 40] on button "Search" at bounding box center [463, 48] width 30 height 17
drag, startPoint x: 204, startPoint y: 54, endPoint x: 150, endPoint y: 49, distance: 54.7
click at [150, 49] on div "Refine By Collaboration Status: Collaboration Status All Faculty/Staff Collabor…" at bounding box center [262, 139] width 445 height 215
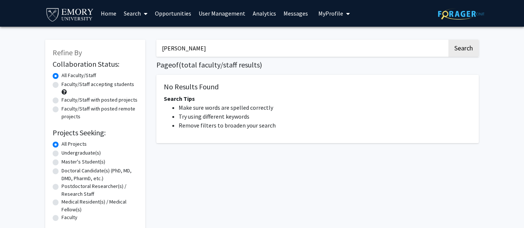
type input "[PERSON_NAME]"
click at [448, 40] on button "Search" at bounding box center [463, 48] width 30 height 17
